Goal: Task Accomplishment & Management: Use online tool/utility

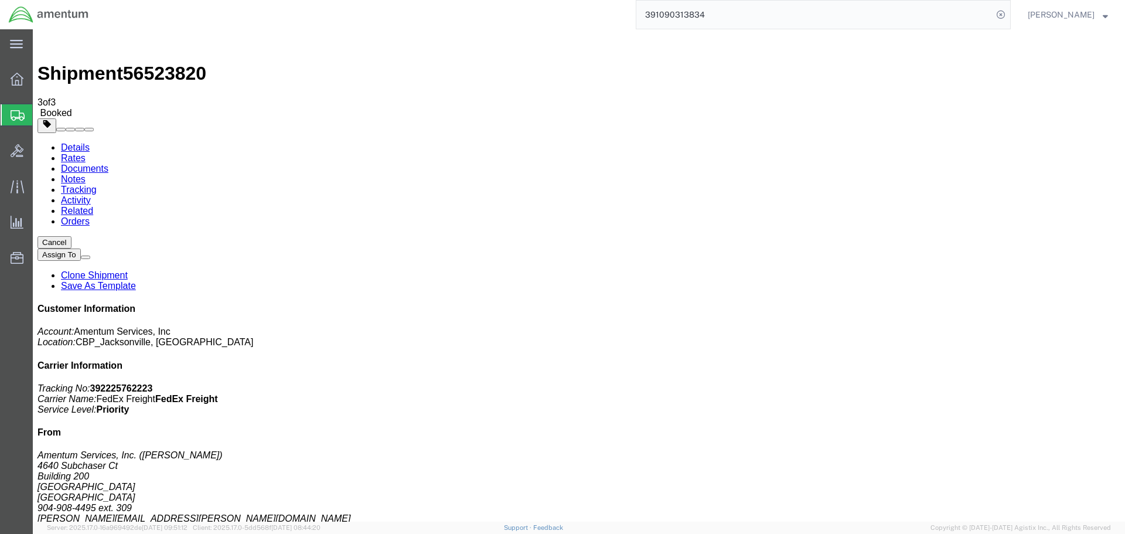
drag, startPoint x: 435, startPoint y: 160, endPoint x: 430, endPoint y: 156, distance: 6.2
click div "Ship From Amentum Services, Inc. ([PERSON_NAME]) [STREET_ADDRESS] 904-908-4495 …"
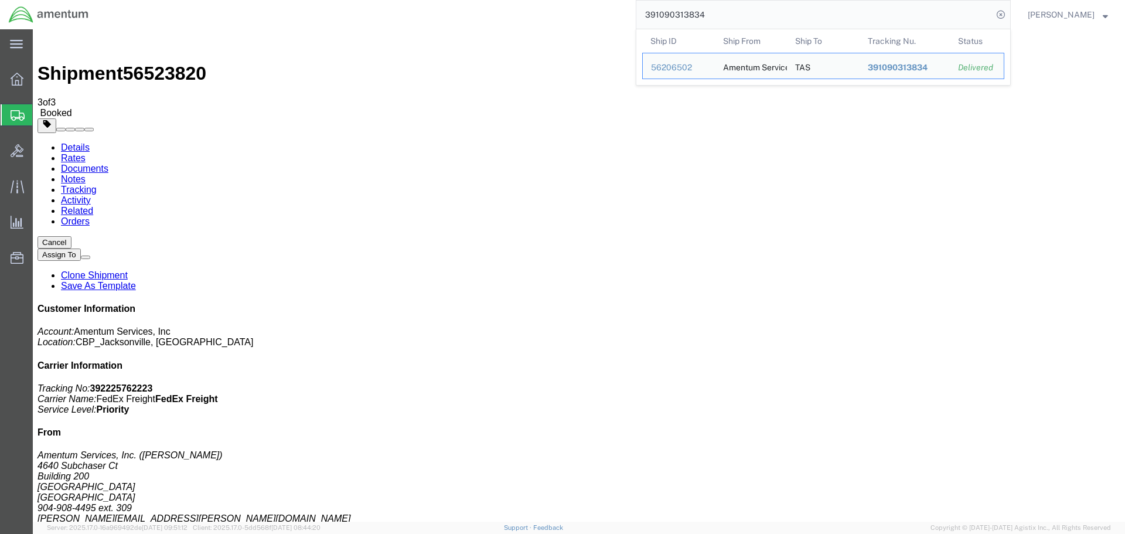
drag, startPoint x: 733, startPoint y: 13, endPoint x: 642, endPoint y: 16, distance: 90.9
click at [651, 12] on div "391090313834 Ship ID Ship From Ship To Tracking Nu. Status Ship ID 56206502 Shi…" at bounding box center [554, 14] width 914 height 29
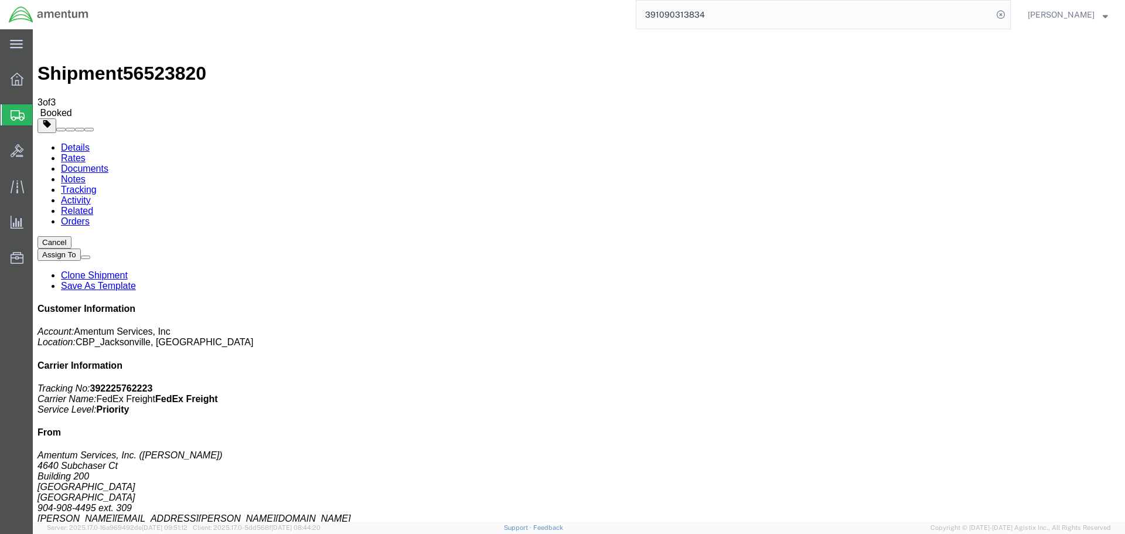
paste input "288655892113"
type input "288655892113"
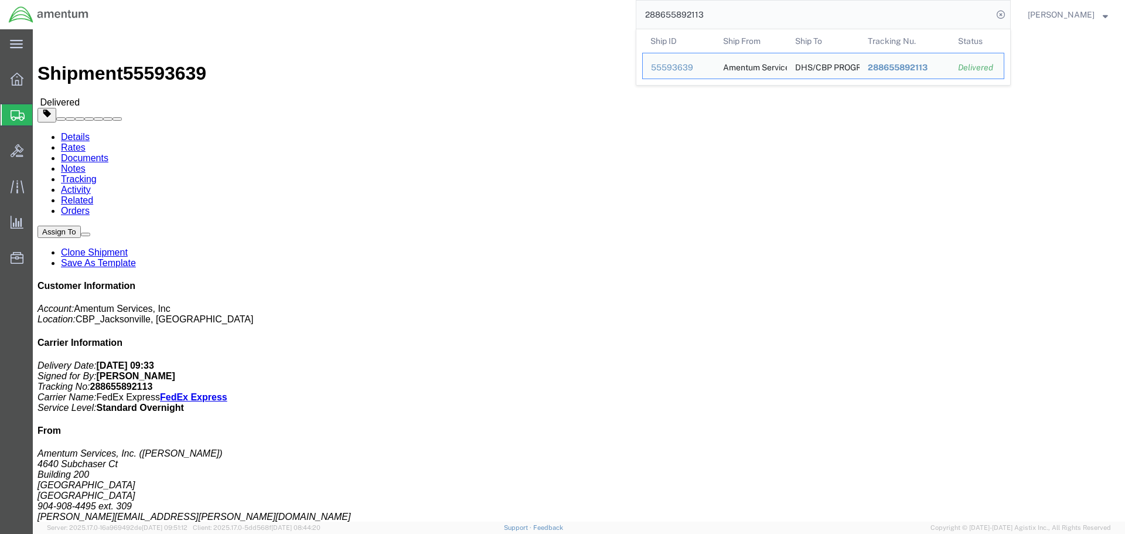
click address "DHS/CBP PROGRAM ([PERSON_NAME]) 14115 [PERSON_NAME] DR GA-ASI BLDG A15 POWAY, […"
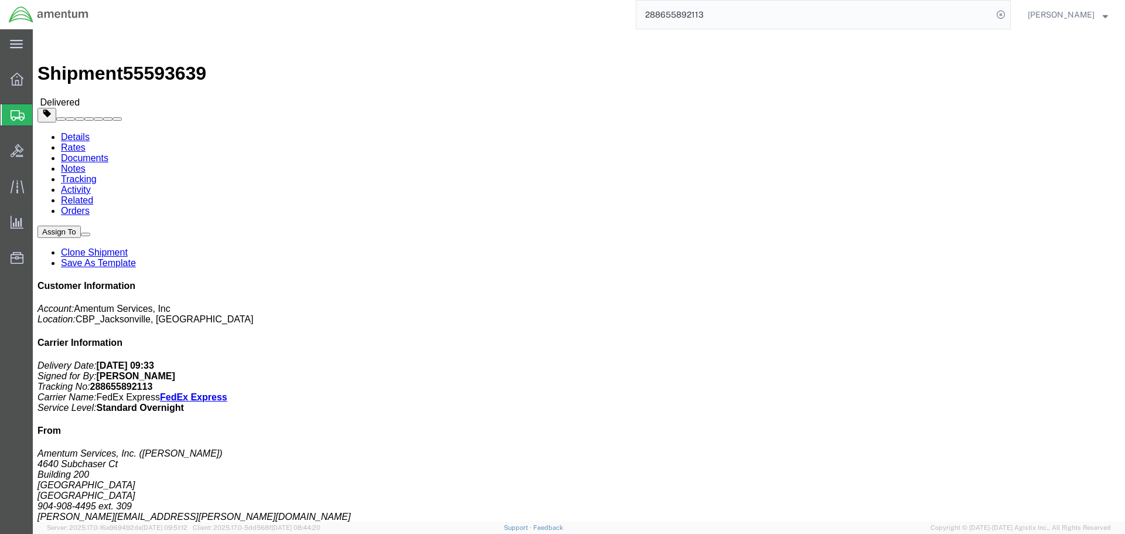
drag, startPoint x: 296, startPoint y: 159, endPoint x: 220, endPoint y: 132, distance: 80.8
click div "Ship To DHS/CBP PROGRAM ([PERSON_NAME]) 14115 [PERSON_NAME] DR GA-ASI BLDG A15 …"
click address "DHS/CBP PROGRAM ([PERSON_NAME]) 14115 [PERSON_NAME] DR GA-ASI BLDG A15 POWAY, […"
copy address "14115 [PERSON_NAME] DR GA-ASI BLDG A15 POWAY, CA 92064"
click h4 "Routing & Vehicle Information"
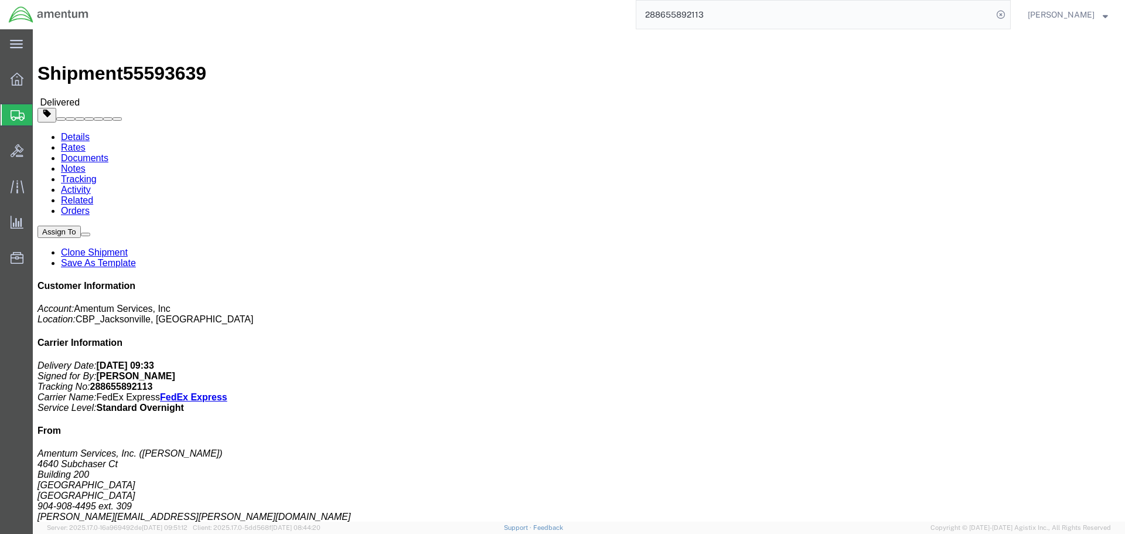
click at [0, 0] on span "Create Shipment" at bounding box center [0, 0] width 0 height 0
